Goal: Information Seeking & Learning: Learn about a topic

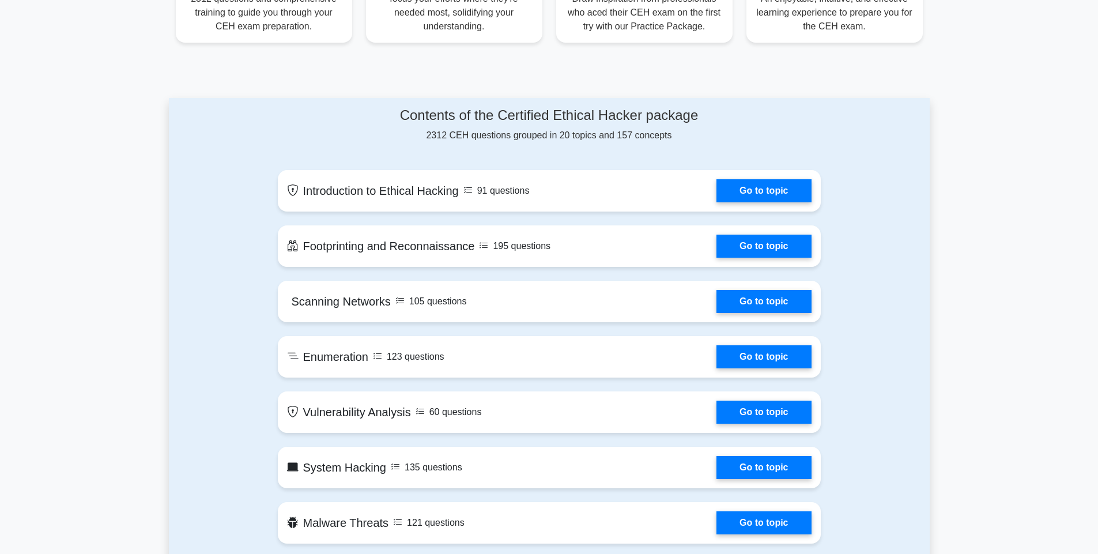
scroll to position [529, 0]
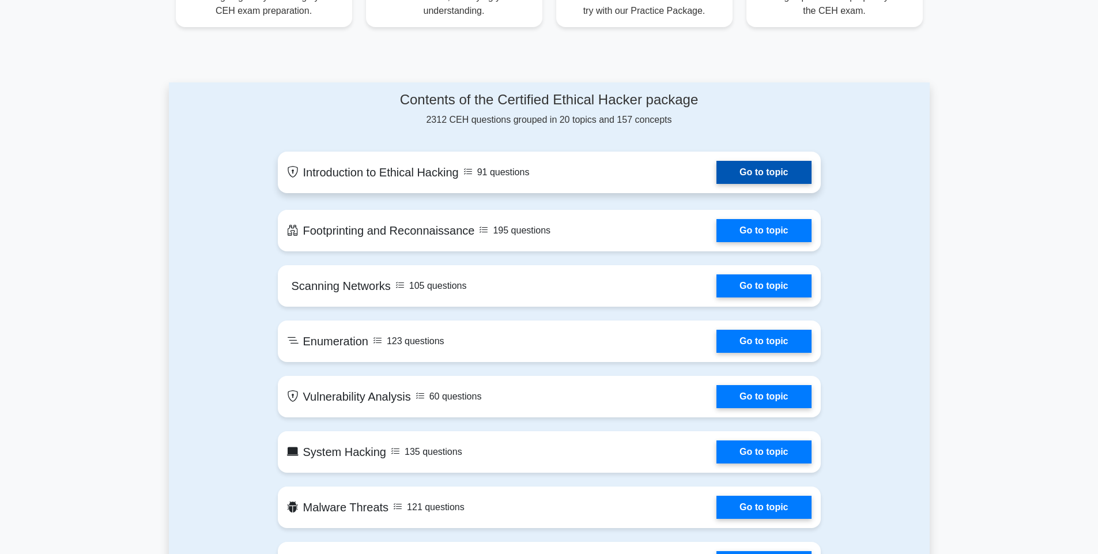
click at [716, 171] on link "Go to topic" at bounding box center [763, 172] width 95 height 23
click at [763, 172] on link "Go to topic" at bounding box center [763, 172] width 95 height 23
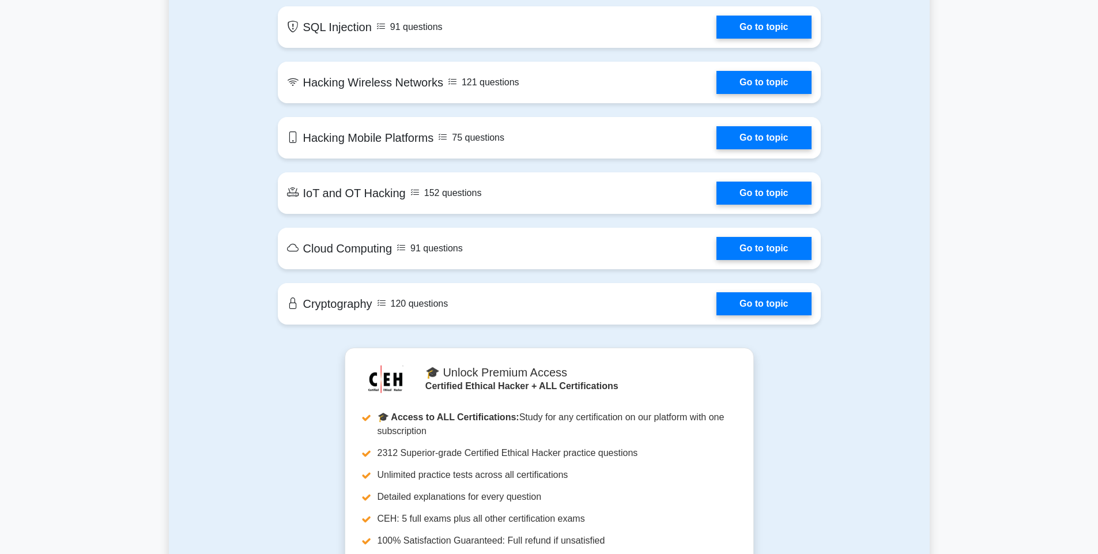
scroll to position [1458, 0]
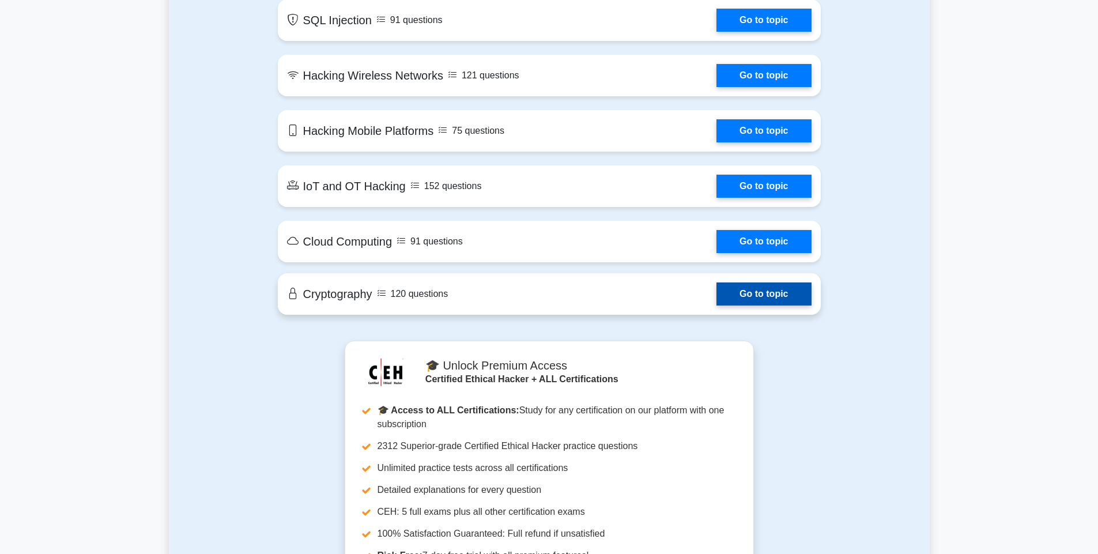
click at [741, 291] on link "Go to topic" at bounding box center [763, 293] width 95 height 23
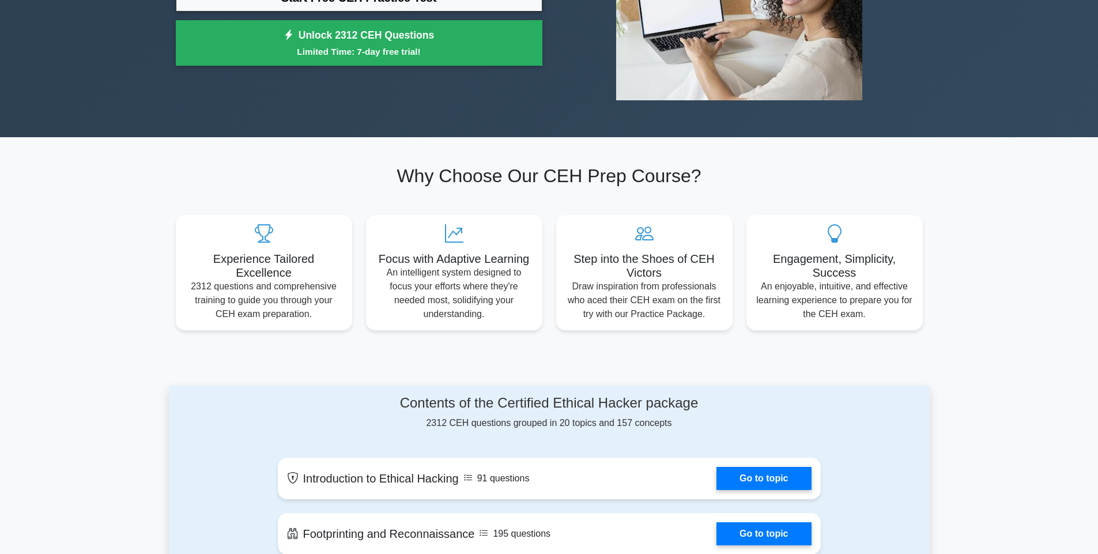
scroll to position [0, 0]
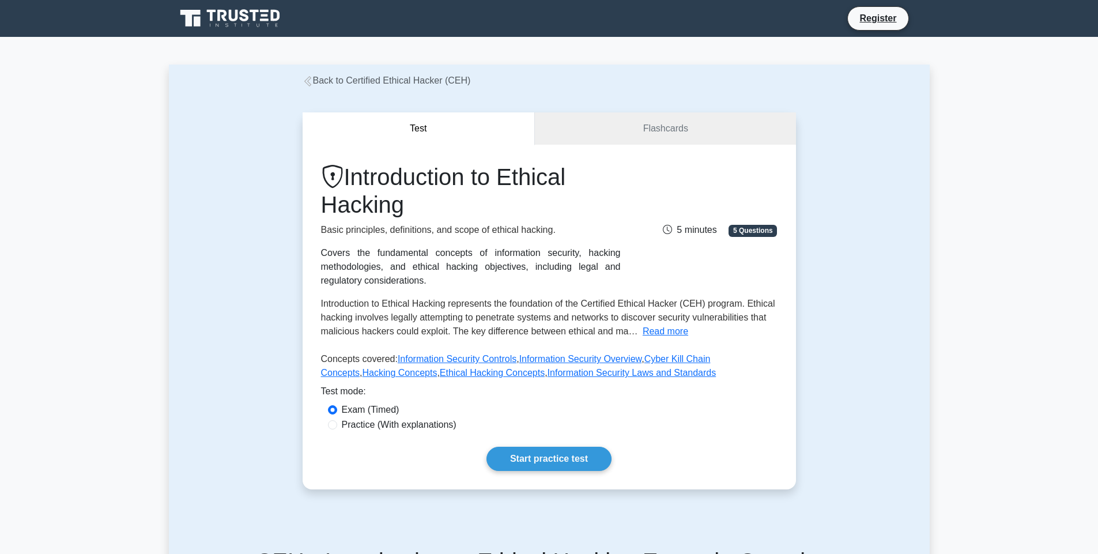
click at [675, 323] on div "Introduction to Ethical Hacking represents the foundation of the Certified Ethi…" at bounding box center [549, 318] width 457 height 42
click at [674, 330] on button "Read more" at bounding box center [666, 332] width 46 height 14
click at [556, 454] on link "Start practice test" at bounding box center [548, 459] width 125 height 24
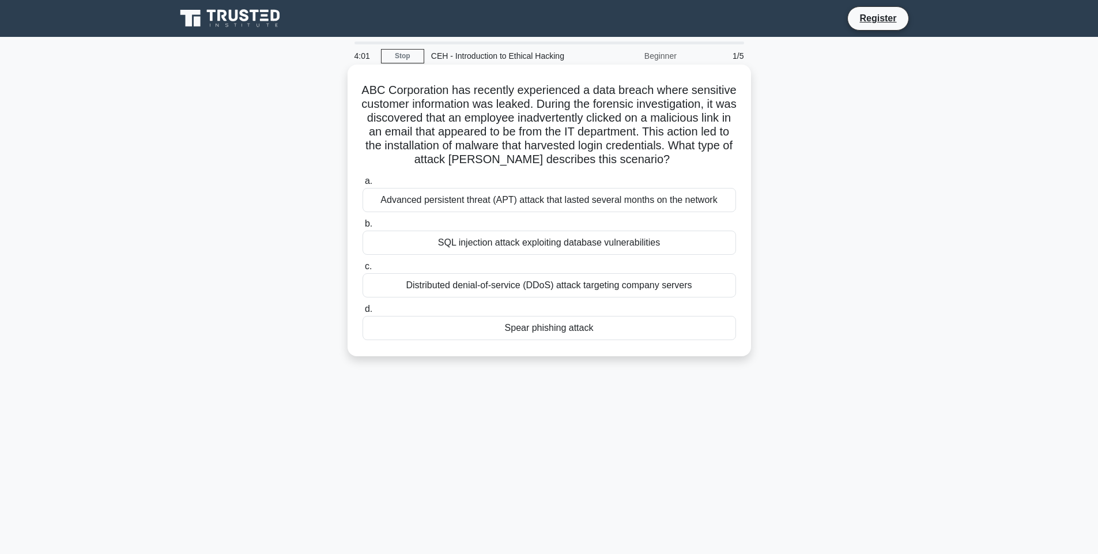
click at [628, 329] on div "Spear phishing attack" at bounding box center [550, 328] width 374 height 24
click at [363, 313] on input "d. Spear phishing attack" at bounding box center [363, 309] width 0 height 7
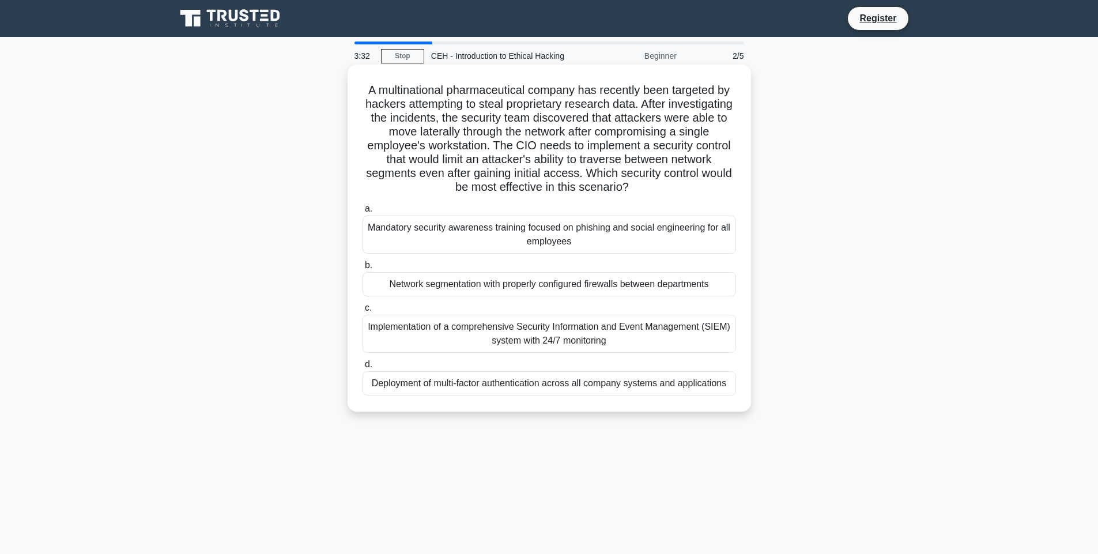
click at [651, 330] on div "Implementation of a comprehensive Security Information and Event Management (SI…" at bounding box center [550, 334] width 374 height 38
click at [363, 312] on input "c. Implementation of a comprehensive Security Information and Event Management …" at bounding box center [363, 307] width 0 height 7
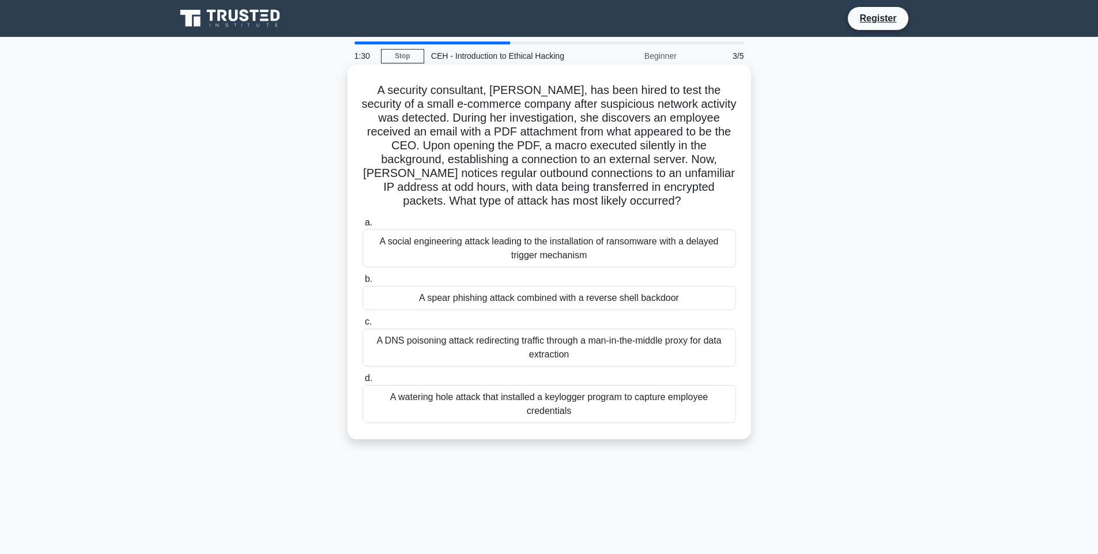
click at [548, 289] on div "A spear phishing attack combined with a reverse shell backdoor" at bounding box center [550, 298] width 374 height 24
click at [363, 283] on input "b. A spear phishing attack combined with a reverse shell backdoor" at bounding box center [363, 279] width 0 height 7
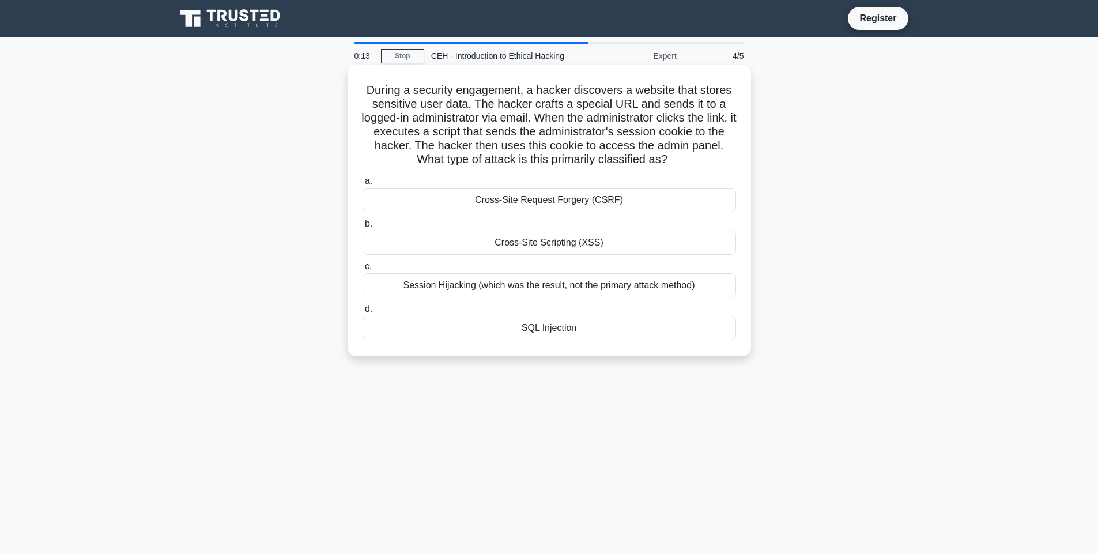
click at [587, 322] on div "SQL Injection" at bounding box center [550, 328] width 374 height 24
click at [363, 313] on input "d. SQL Injection" at bounding box center [363, 309] width 0 height 7
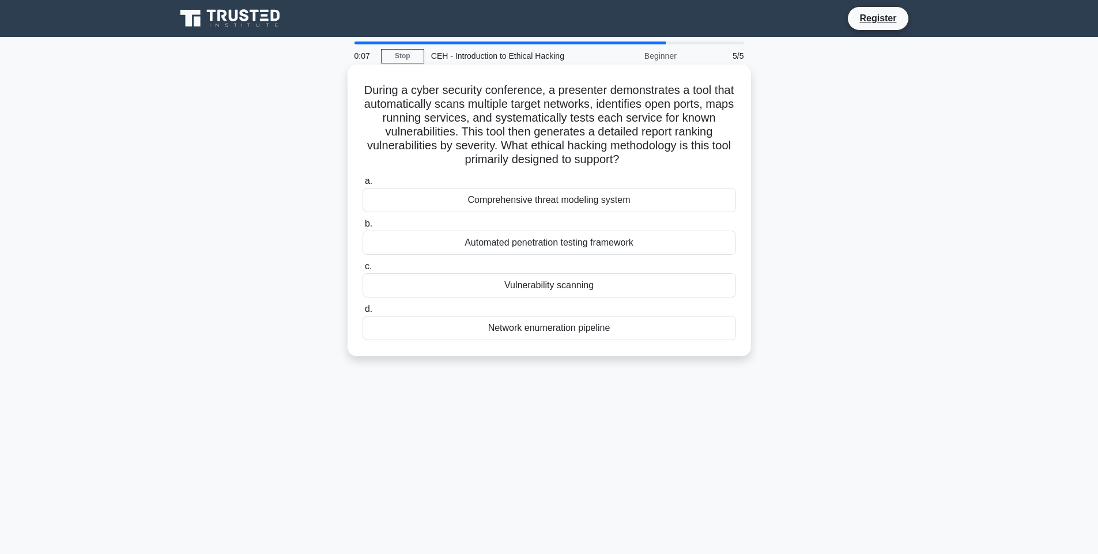
click at [593, 281] on div "Vulnerability scanning" at bounding box center [550, 285] width 374 height 24
click at [363, 270] on input "c. Vulnerability scanning" at bounding box center [363, 266] width 0 height 7
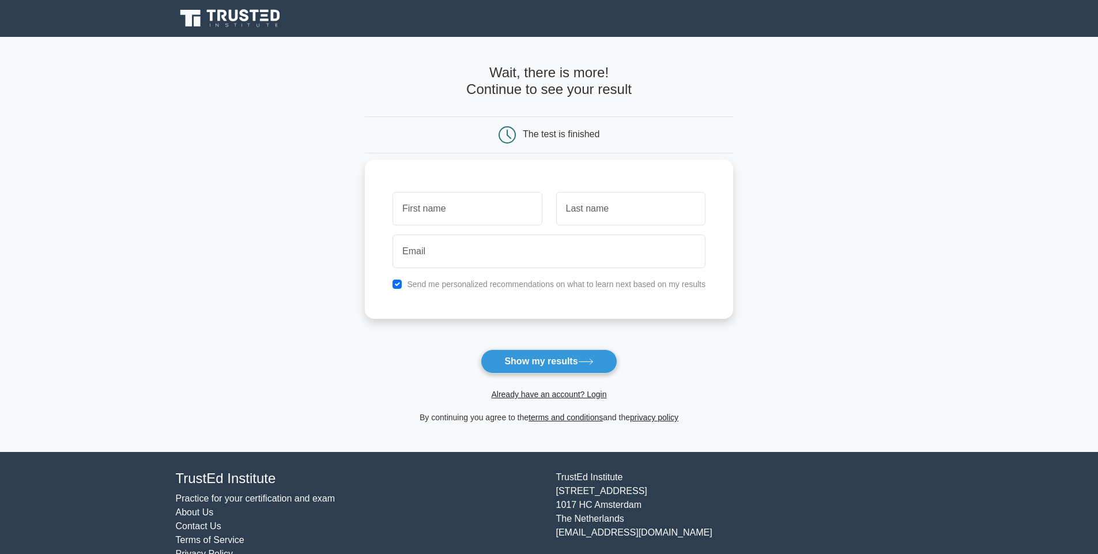
click at [479, 209] on input "text" at bounding box center [467, 208] width 149 height 33
type input "[PERSON_NAME]"
click at [613, 206] on input "text" at bounding box center [630, 208] width 149 height 33
type input "Mukherjee"
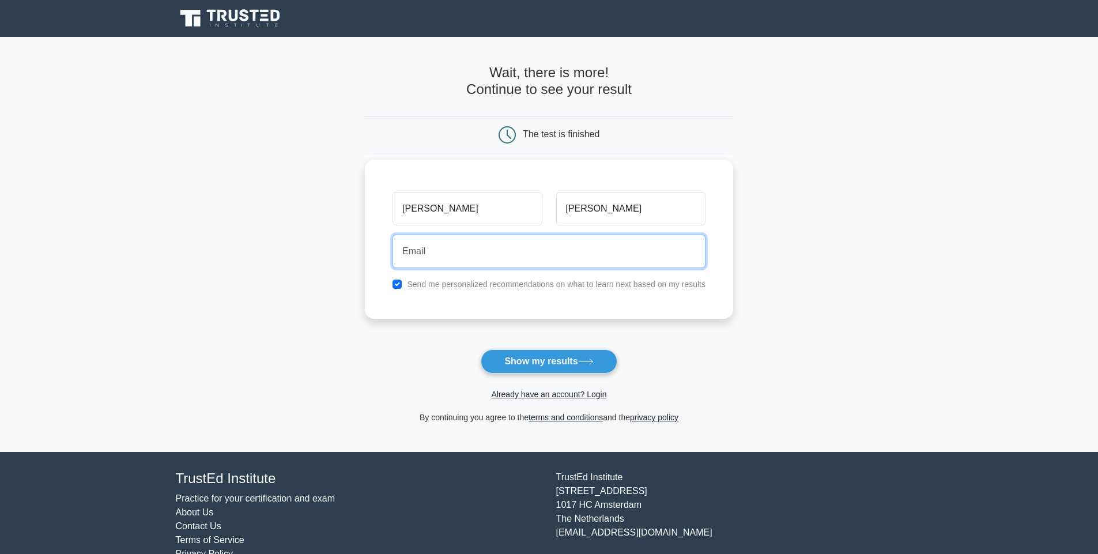
click at [536, 252] on input "email" at bounding box center [549, 251] width 313 height 33
type input "arpanmukherjee371@gmail.com"
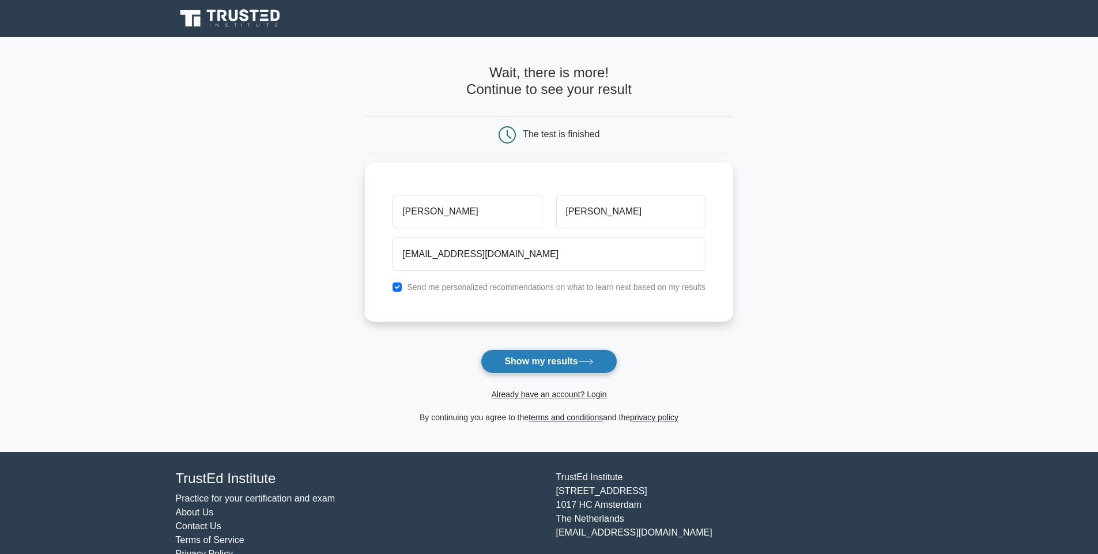
click at [544, 365] on button "Show my results" at bounding box center [549, 361] width 136 height 24
